Goal: Transaction & Acquisition: Book appointment/travel/reservation

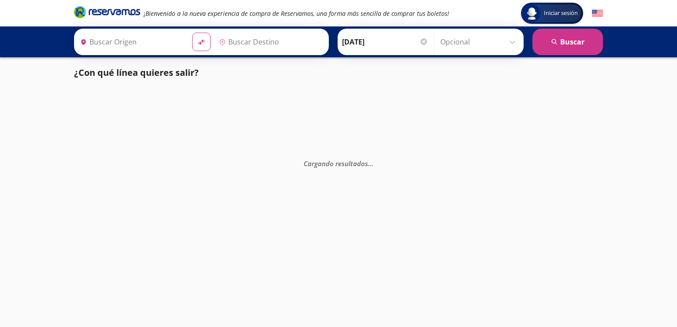
type input "[GEOGRAPHIC_DATA], [GEOGRAPHIC_DATA]"
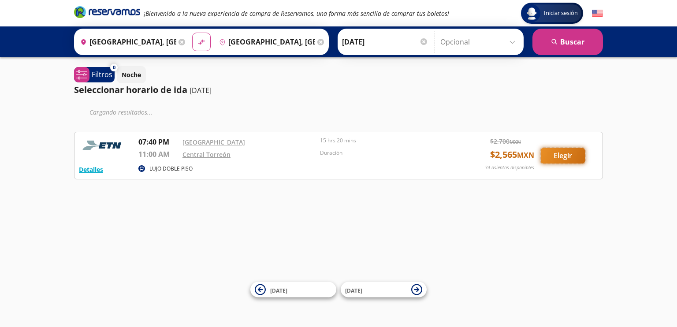
click at [560, 155] on button "Elegir" at bounding box center [563, 155] width 44 height 15
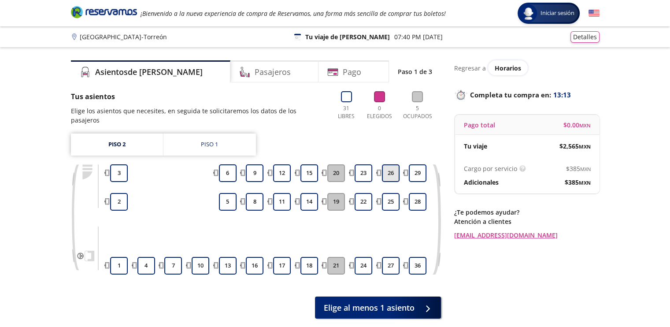
click at [388, 164] on button "26" at bounding box center [391, 173] width 18 height 18
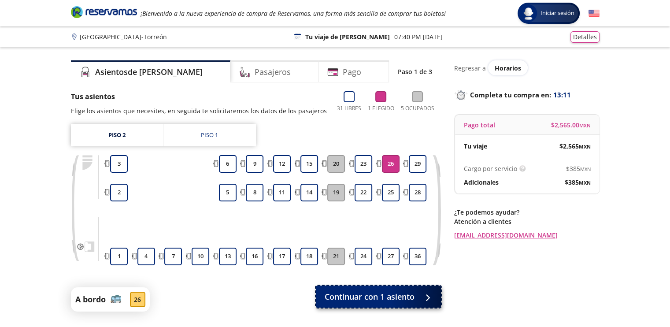
click at [374, 297] on span "Continuar con 1 asiento" at bounding box center [370, 297] width 90 height 12
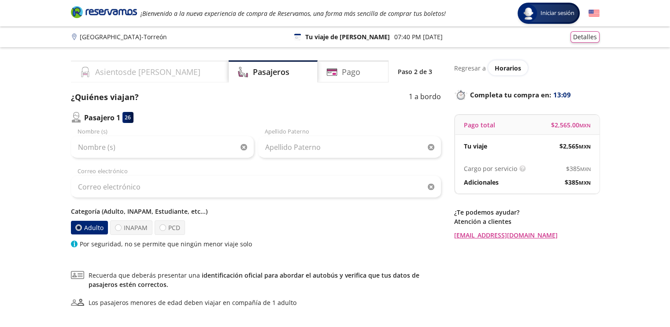
click at [127, 72] on h4 "Asientos de [PERSON_NAME]" at bounding box center [147, 72] width 105 height 12
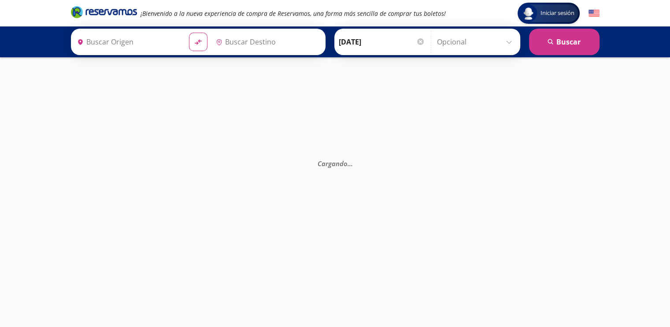
type input "[GEOGRAPHIC_DATA], [GEOGRAPHIC_DATA]"
